Goal: Find specific page/section: Find specific page/section

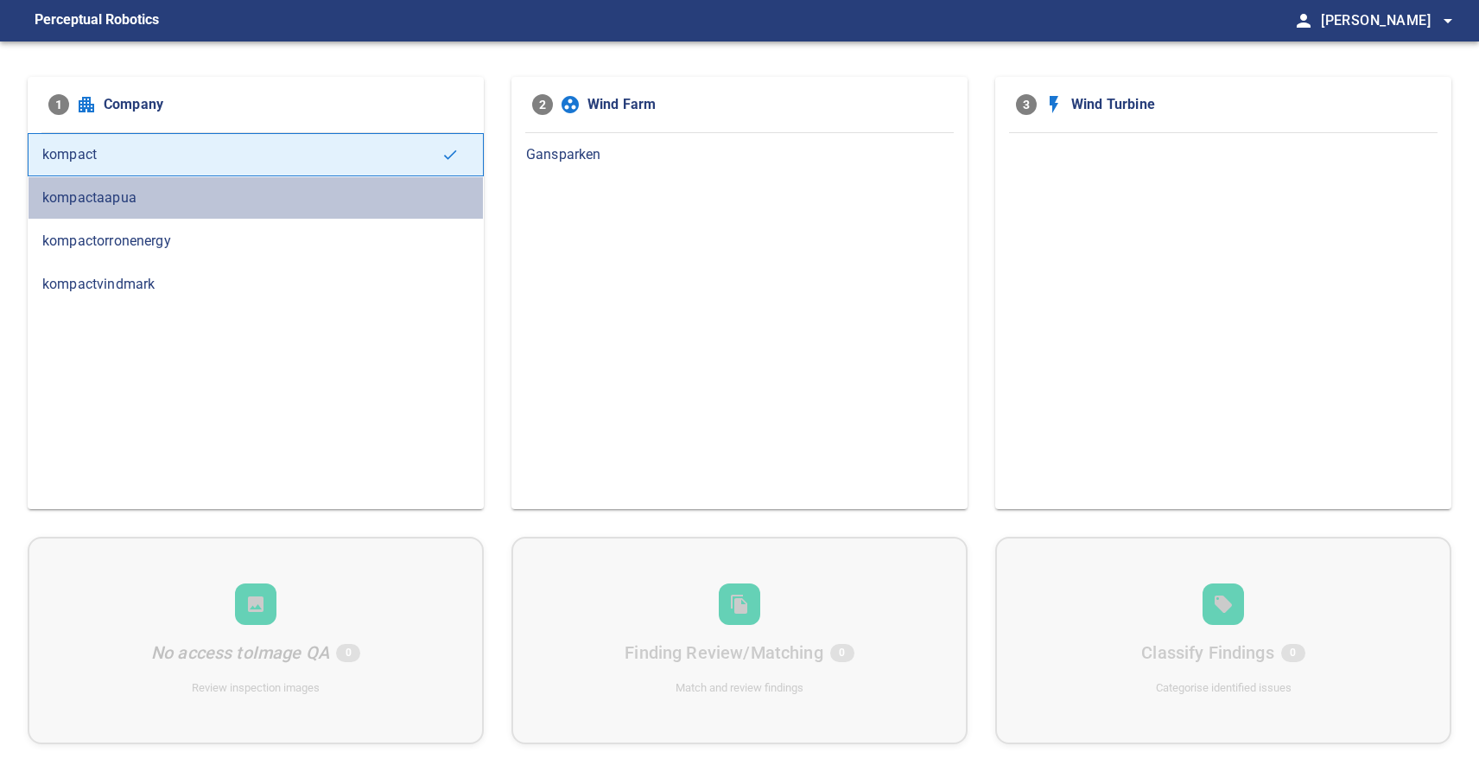
click at [181, 199] on span "kompactaapua" at bounding box center [255, 198] width 427 height 21
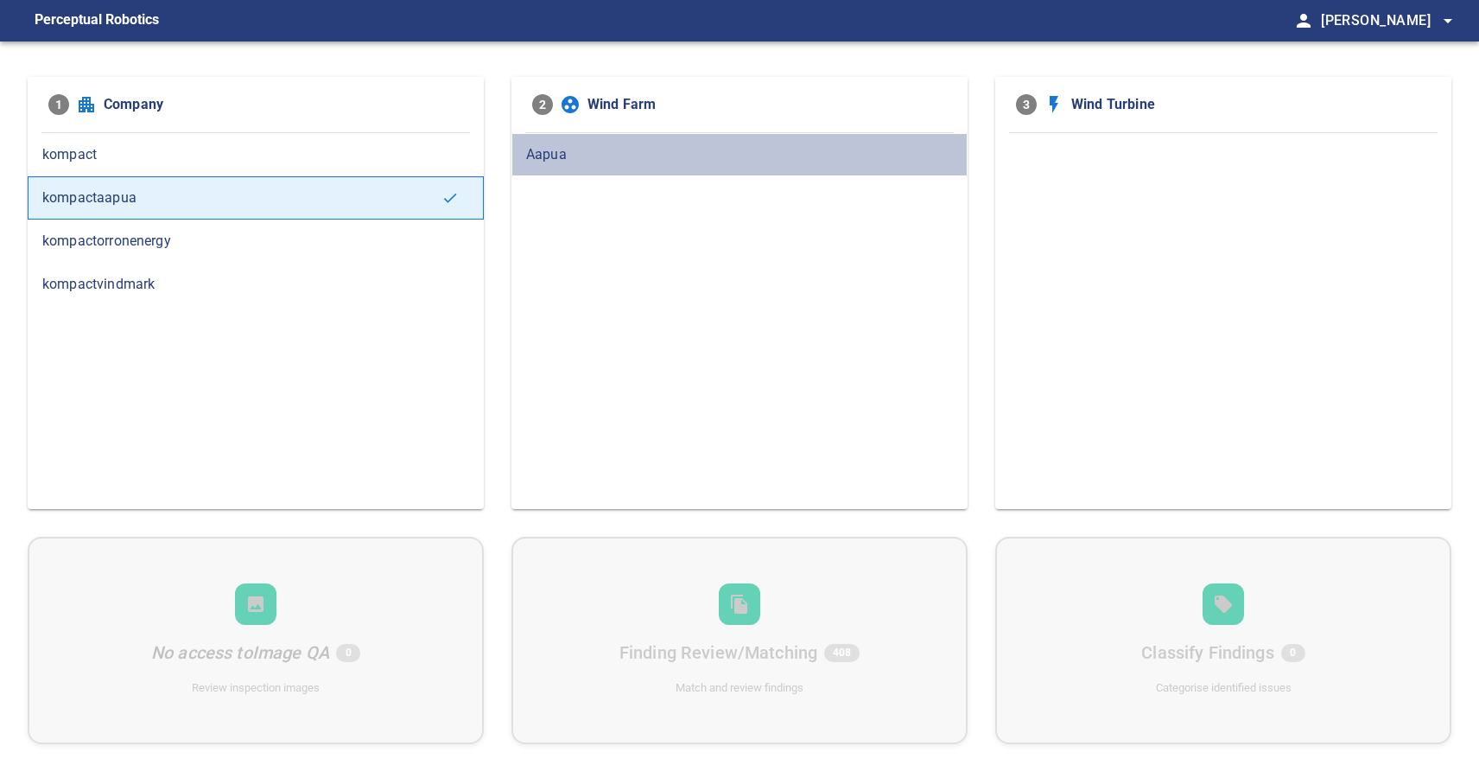
click at [564, 156] on span "Aapua" at bounding box center [739, 154] width 427 height 21
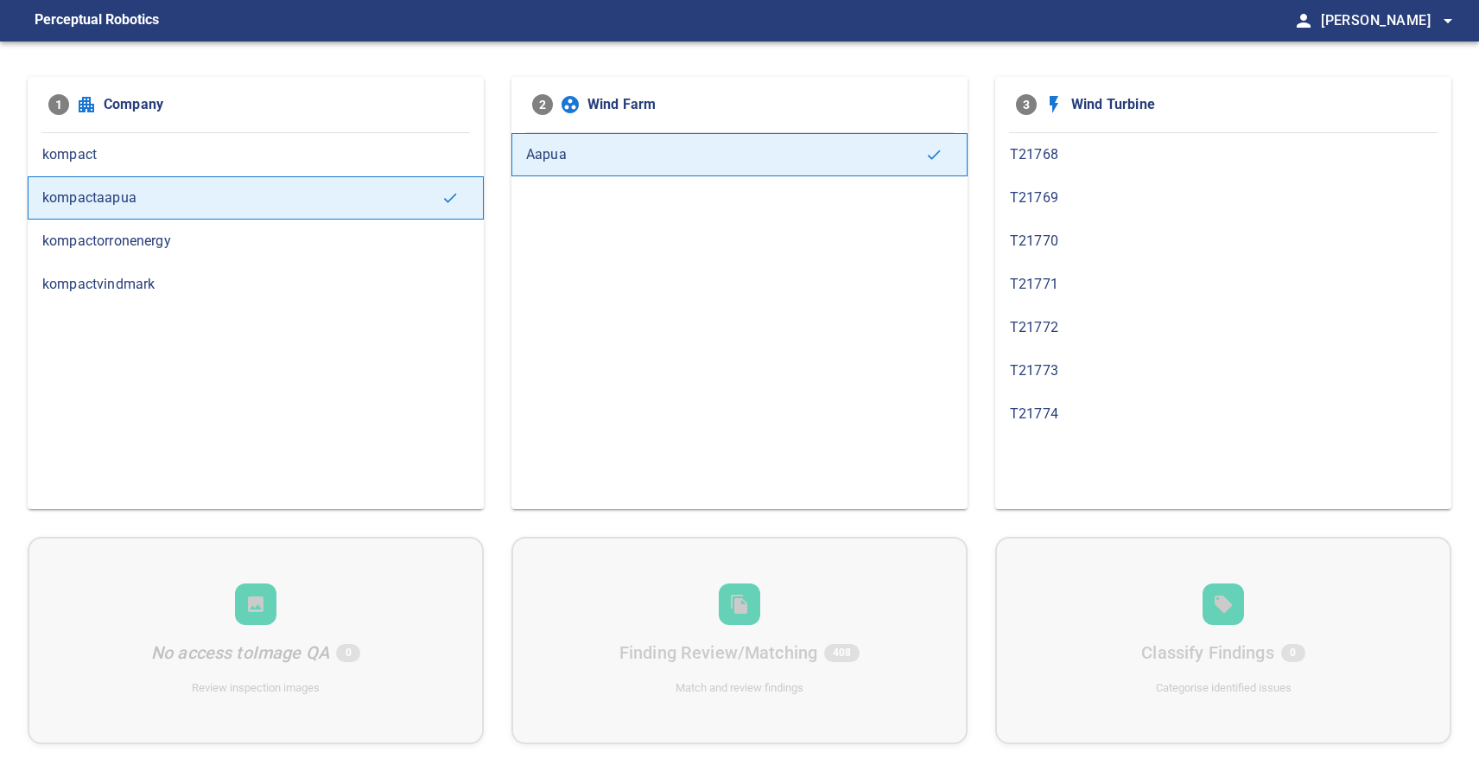
click at [1072, 190] on span "T21769" at bounding box center [1223, 198] width 427 height 21
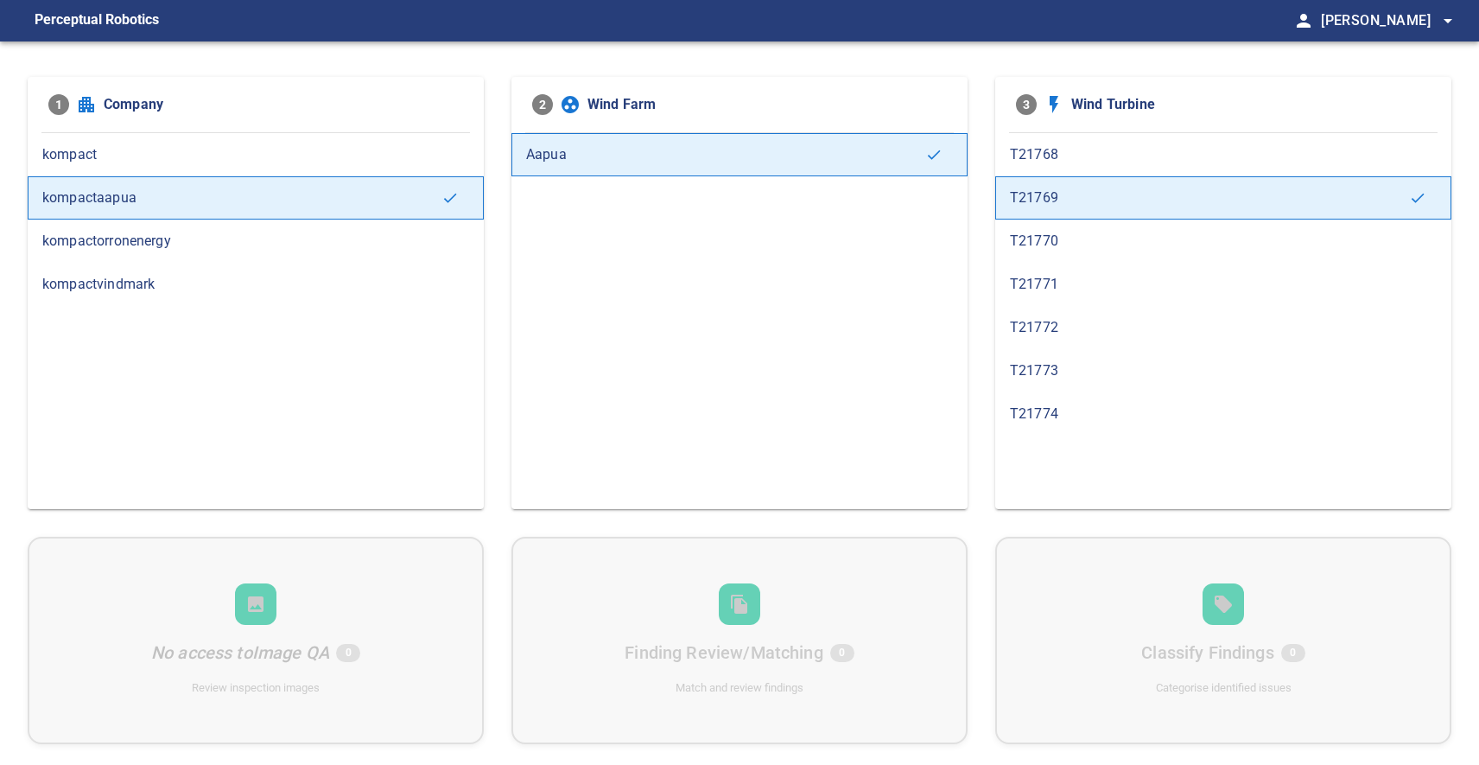
click at [1091, 154] on span "T21768" at bounding box center [1223, 154] width 427 height 21
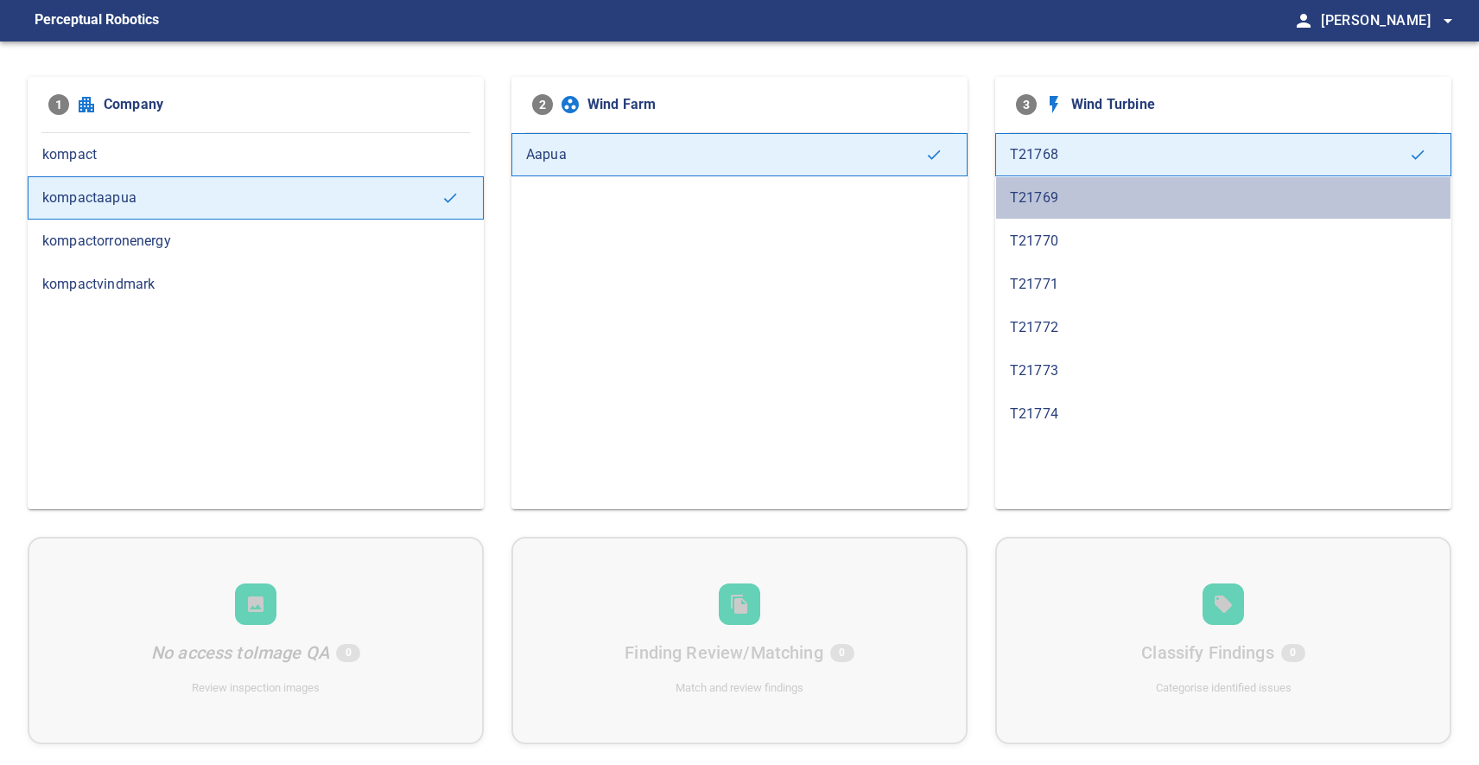
click at [1078, 194] on span "T21769" at bounding box center [1223, 198] width 427 height 21
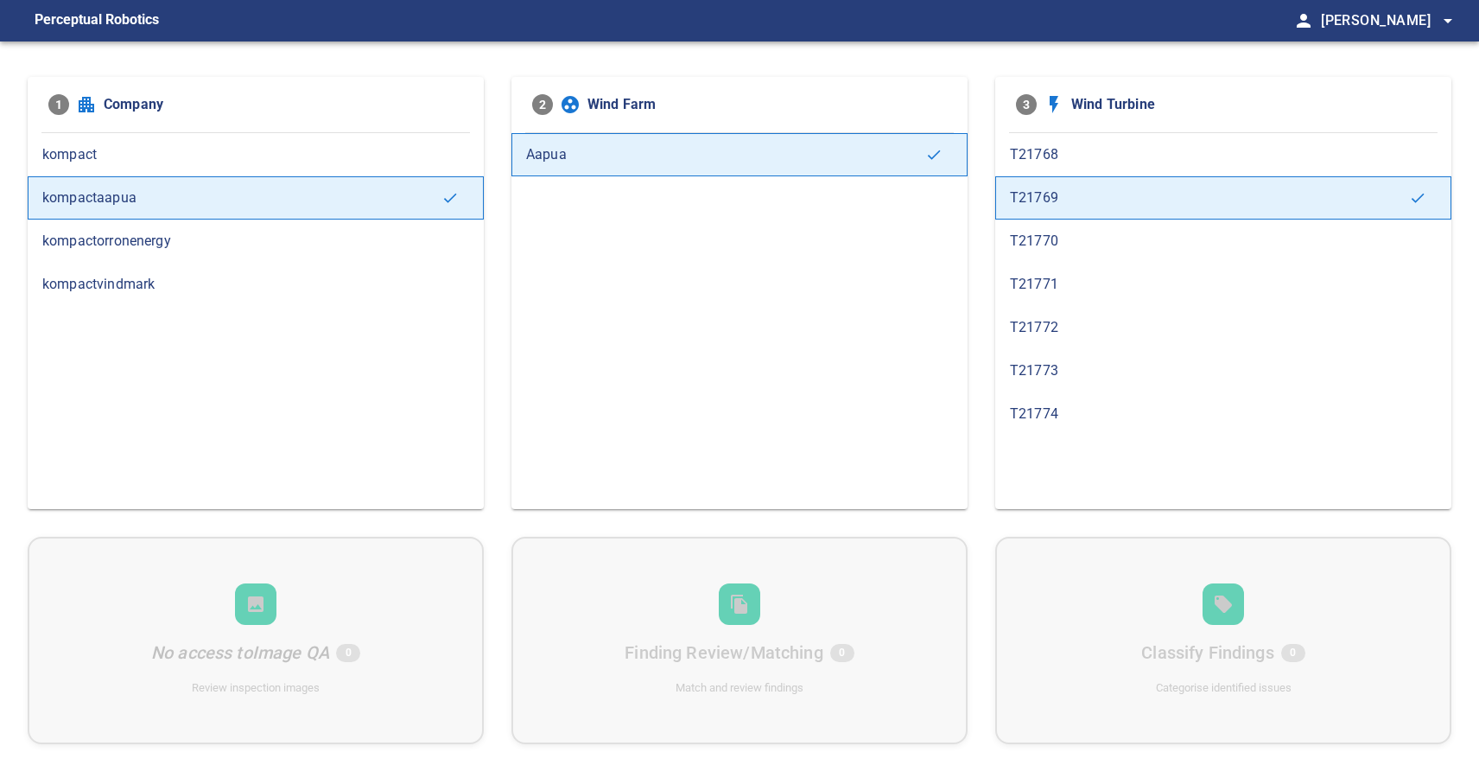
click at [1068, 232] on span "T21770" at bounding box center [1223, 241] width 427 height 21
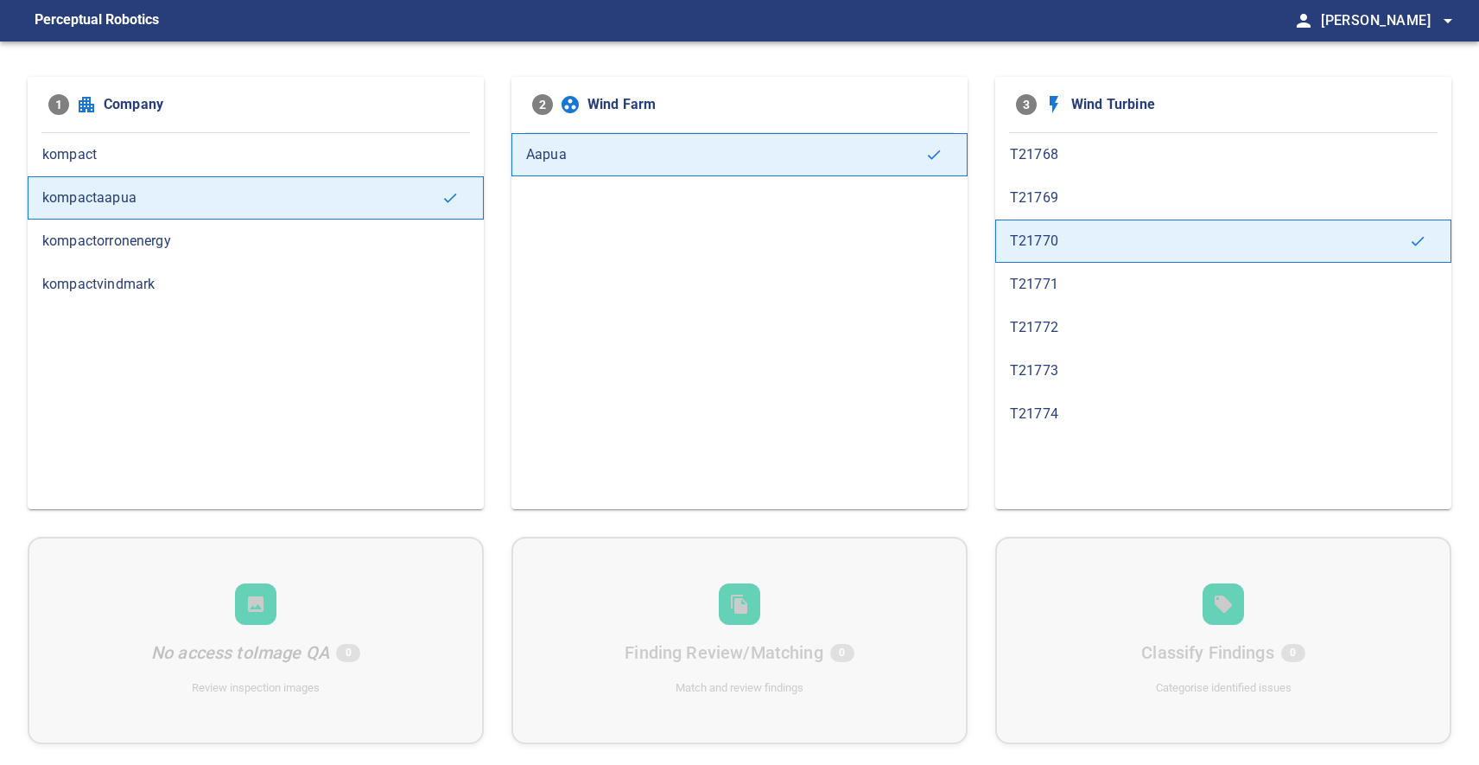
click at [1066, 267] on div "T21771" at bounding box center [1224, 284] width 456 height 43
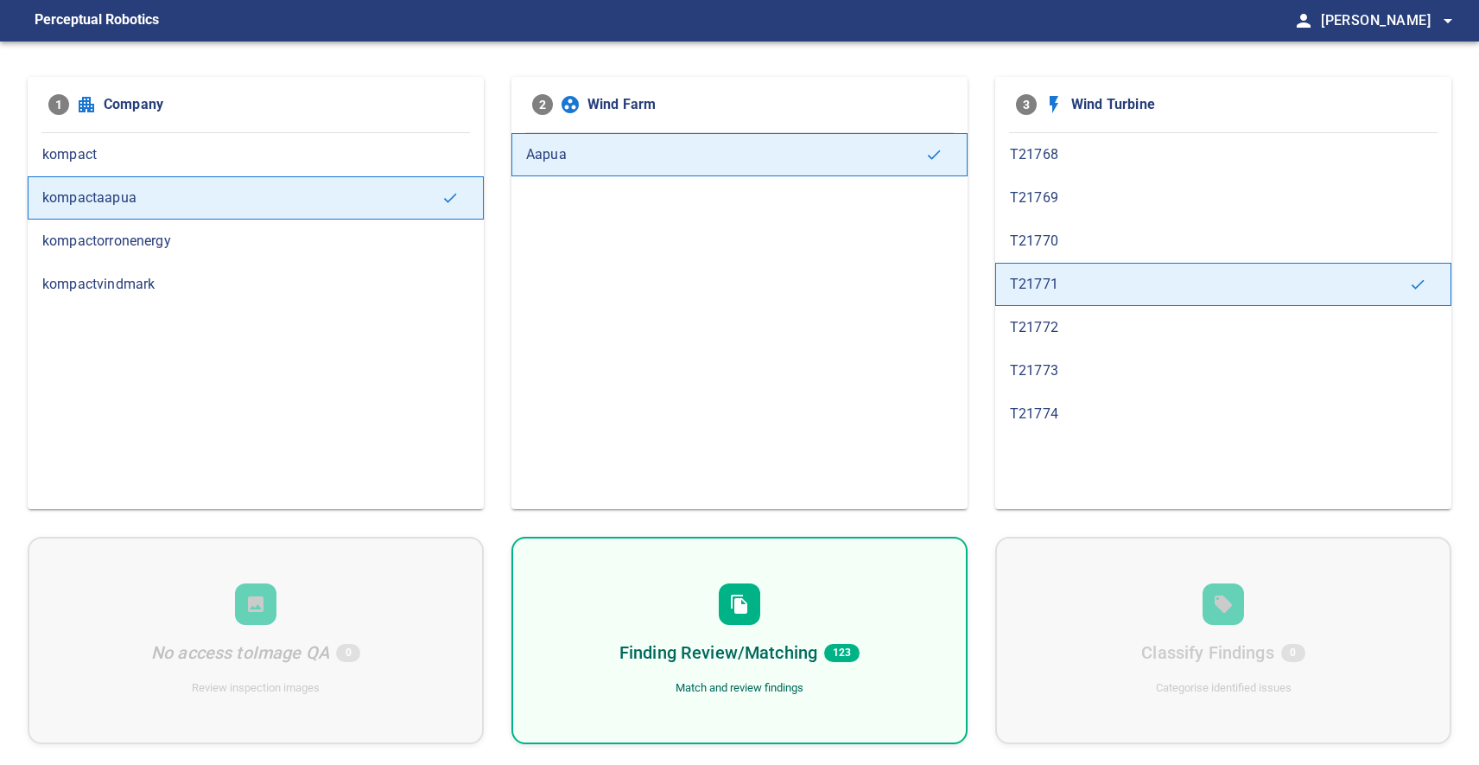
click at [773, 613] on div "Finding Review/Matching 123 Match and review findings" at bounding box center [740, 640] width 456 height 207
